Goal: Consume media (video, audio): Consume media (video, audio)

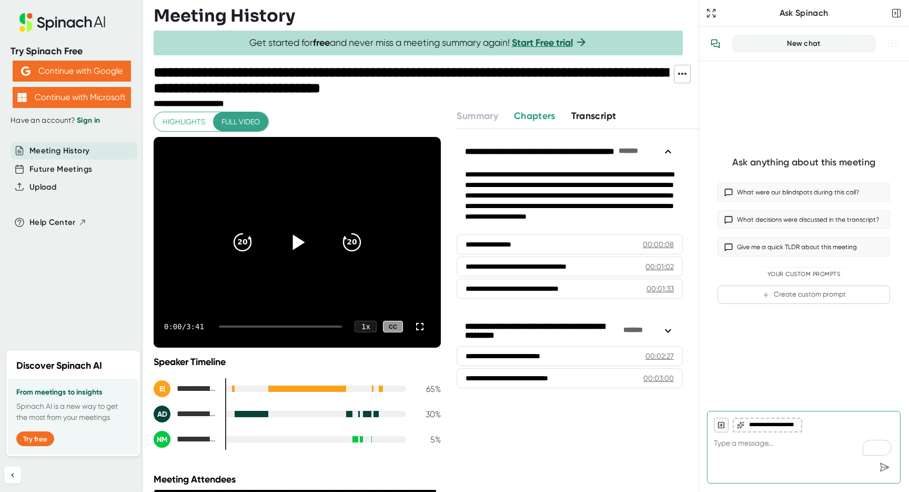
click at [295, 244] on icon at bounding box center [299, 241] width 12 height 15
click at [419, 327] on icon at bounding box center [420, 326] width 13 height 13
